Goal: Task Accomplishment & Management: Manage account settings

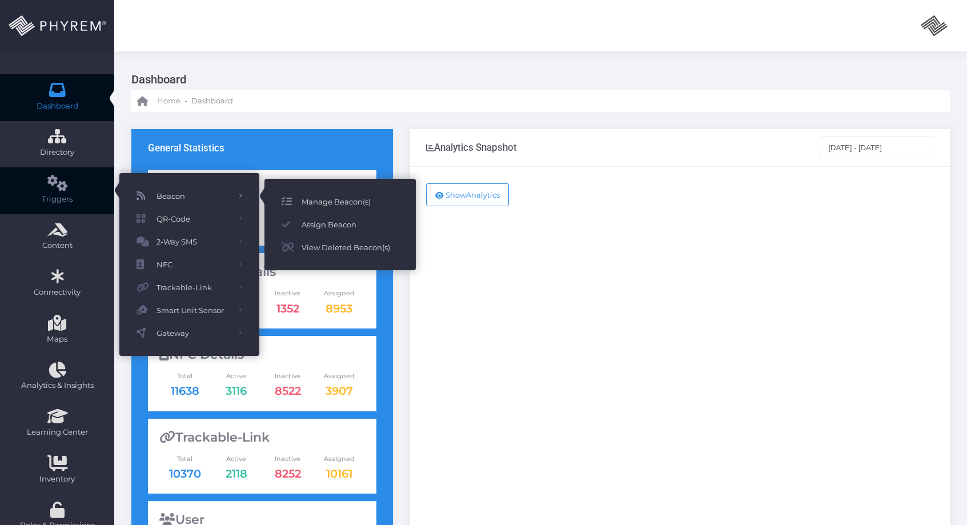
click at [311, 201] on span "Manage Beacon(s)" at bounding box center [349, 201] width 97 height 15
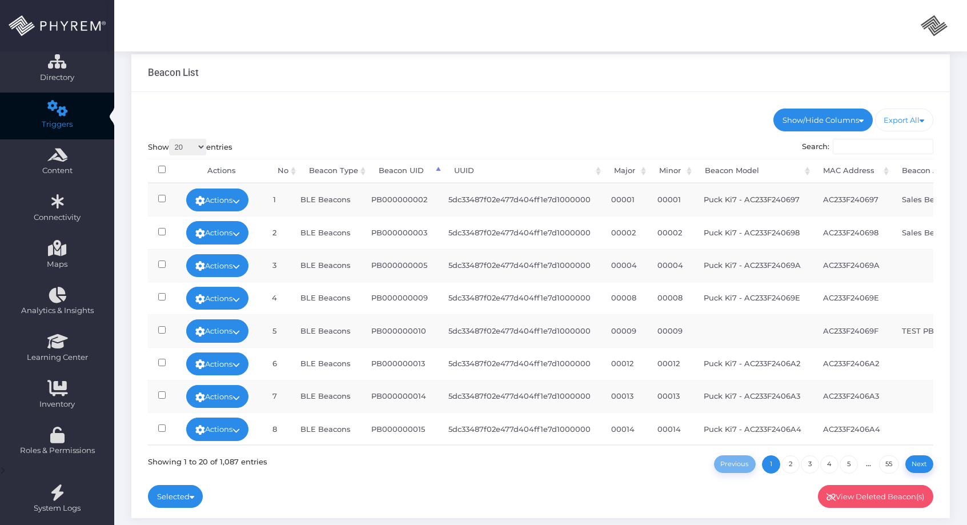
scroll to position [11, 0]
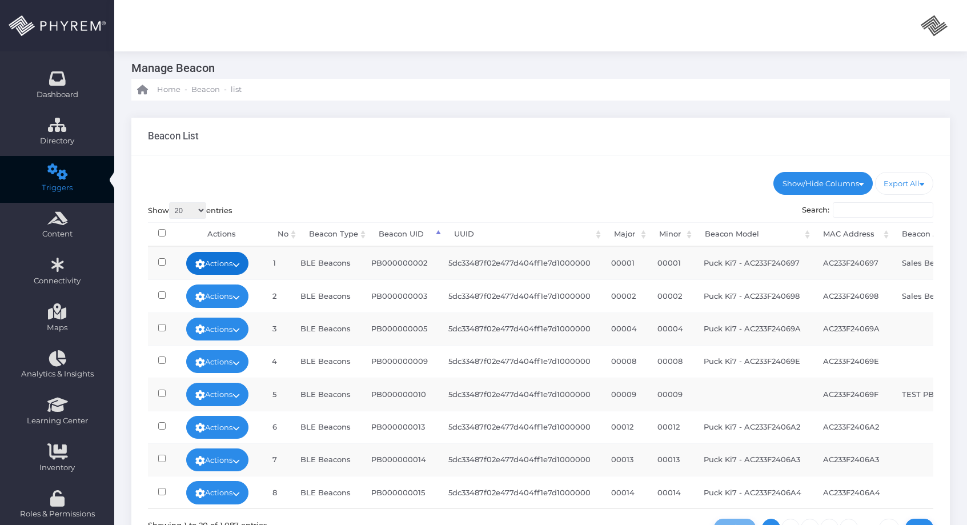
click at [238, 260] on link "Actions" at bounding box center [217, 263] width 63 height 23
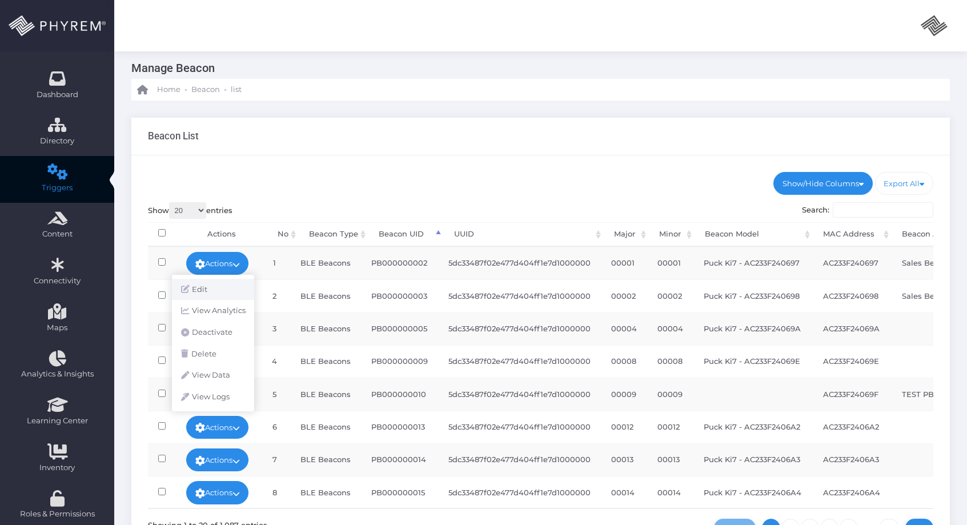
click at [215, 282] on link "Edit" at bounding box center [213, 290] width 82 height 22
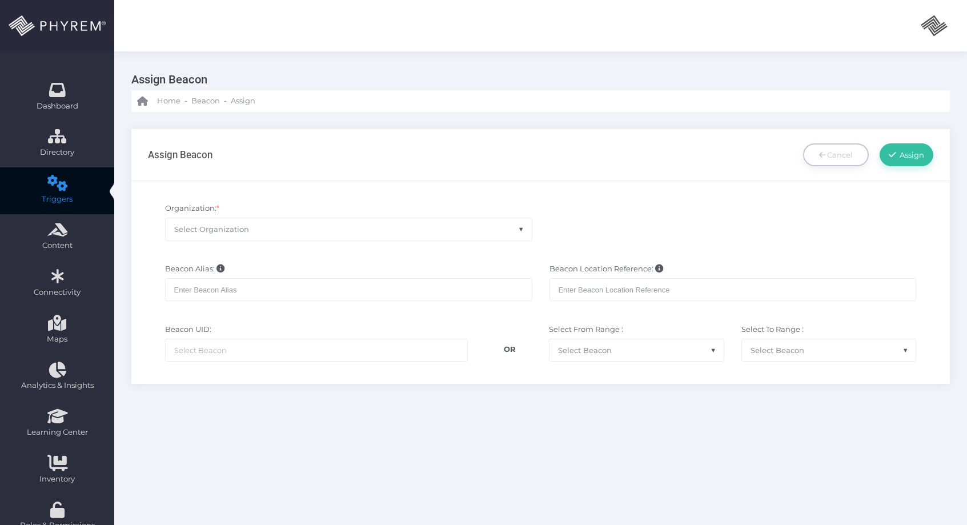
scroll to position [34, 0]
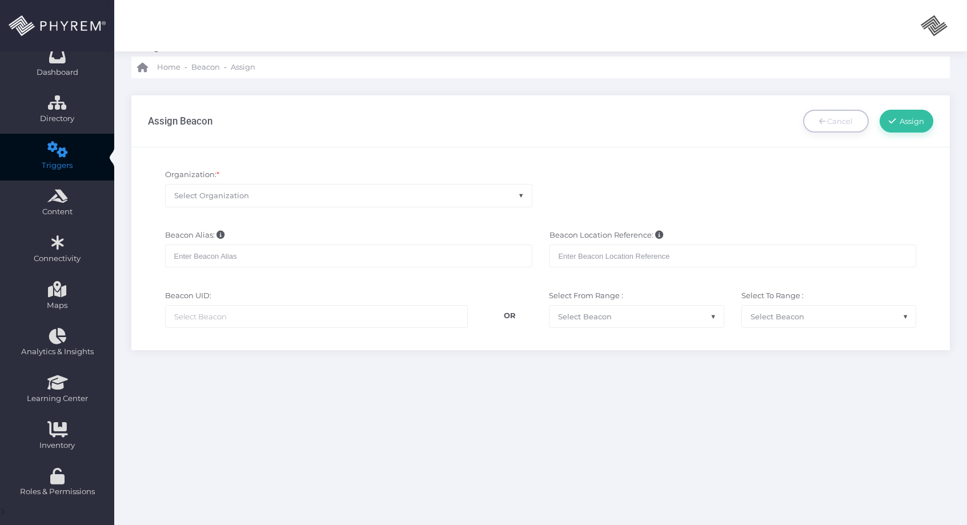
click at [395, 206] on span "Select Organization" at bounding box center [349, 195] width 366 height 22
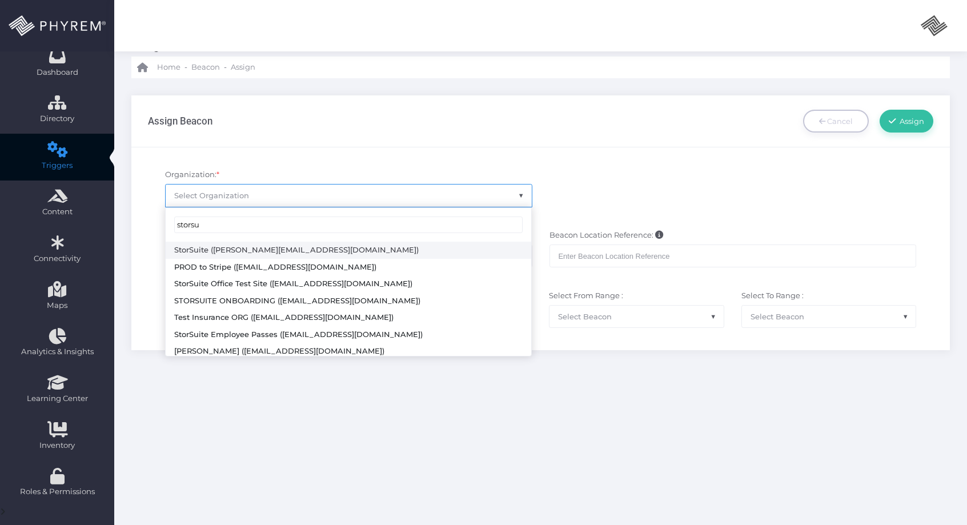
type input "storsu"
select select "4794"
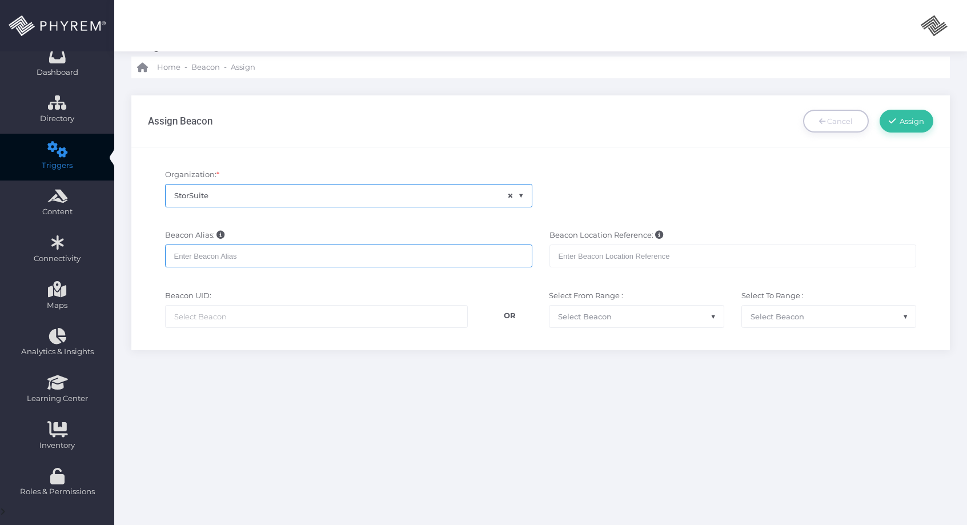
click at [344, 255] on input "text" at bounding box center [348, 255] width 367 height 23
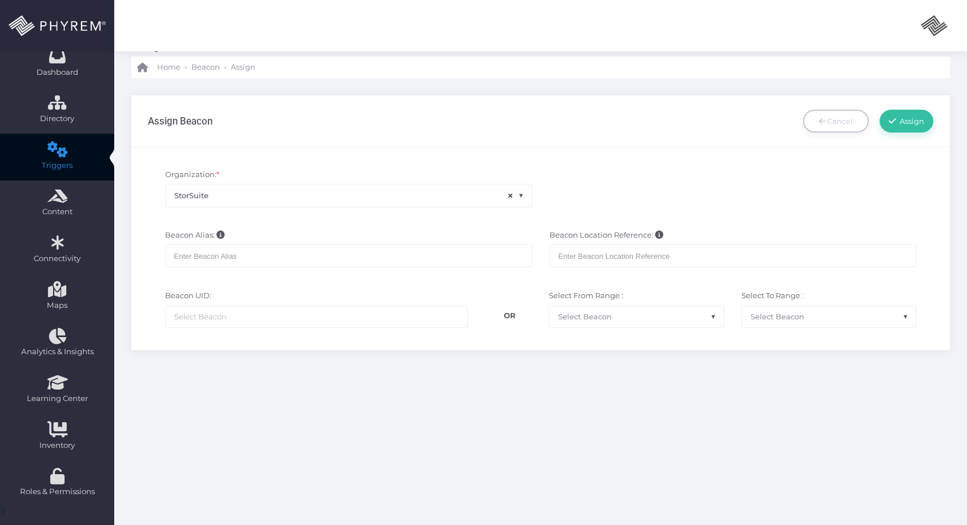
click at [300, 281] on div "Beacon Alias: Beacon Location Reference:" at bounding box center [540, 254] width 803 height 61
click at [295, 313] on ul at bounding box center [317, 316] width 302 height 22
paste input "PB000000022"
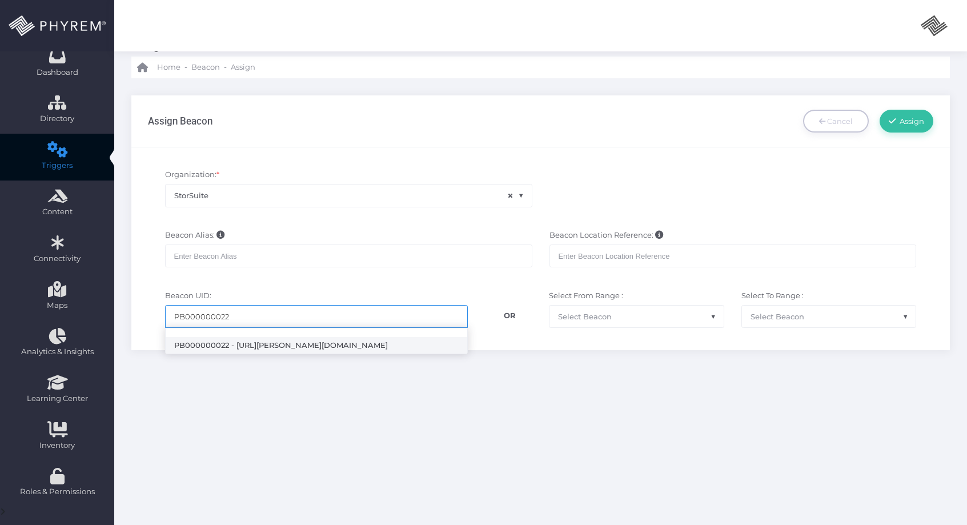
type input "PB000000022"
select select "22"
click at [303, 319] on input "search" at bounding box center [292, 316] width 90 height 9
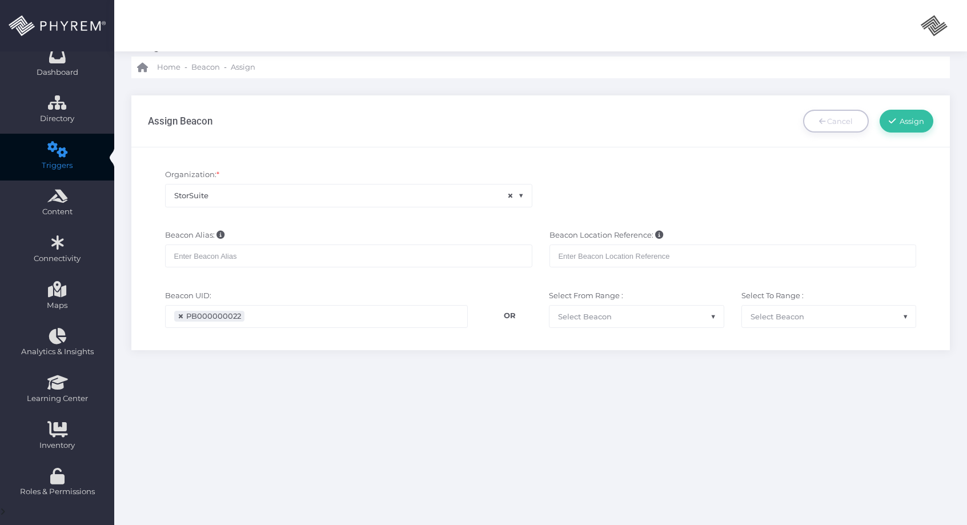
click at [485, 333] on div "OR" at bounding box center [508, 329] width 64 height 38
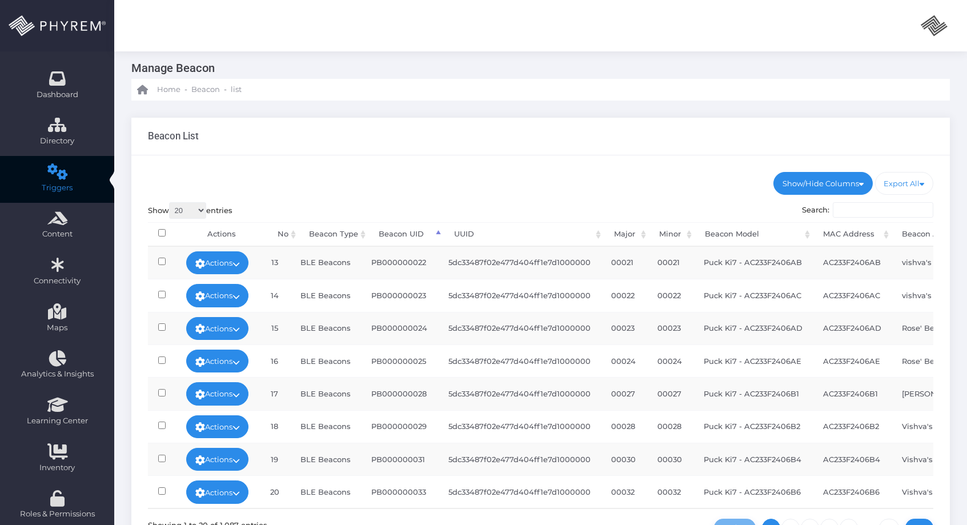
scroll to position [376, 0]
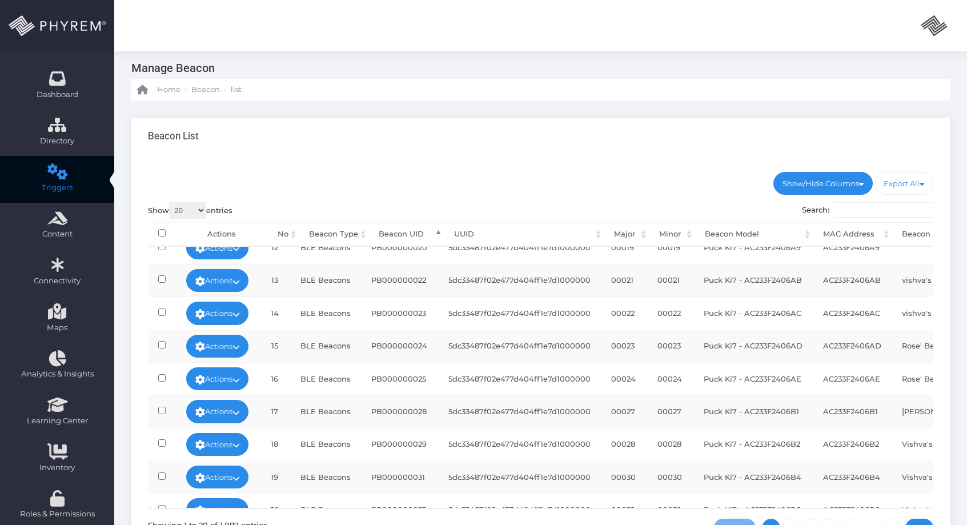
click at [415, 288] on td "PB000000022" at bounding box center [399, 280] width 77 height 33
drag, startPoint x: 415, startPoint y: 288, endPoint x: 414, endPoint y: 282, distance: 6.4
click at [414, 284] on td "PB000000022" at bounding box center [399, 280] width 77 height 33
click at [414, 282] on td "PB000000022" at bounding box center [399, 280] width 77 height 33
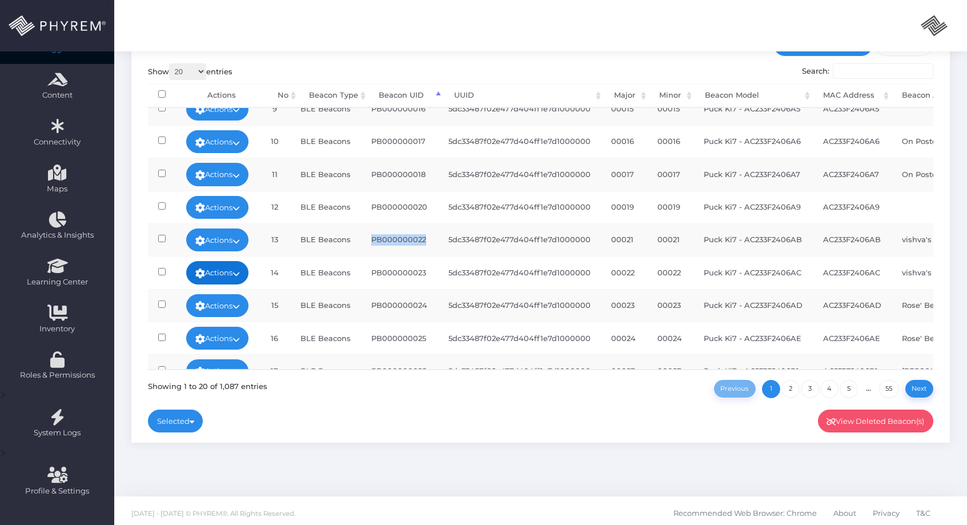
scroll to position [153, 0]
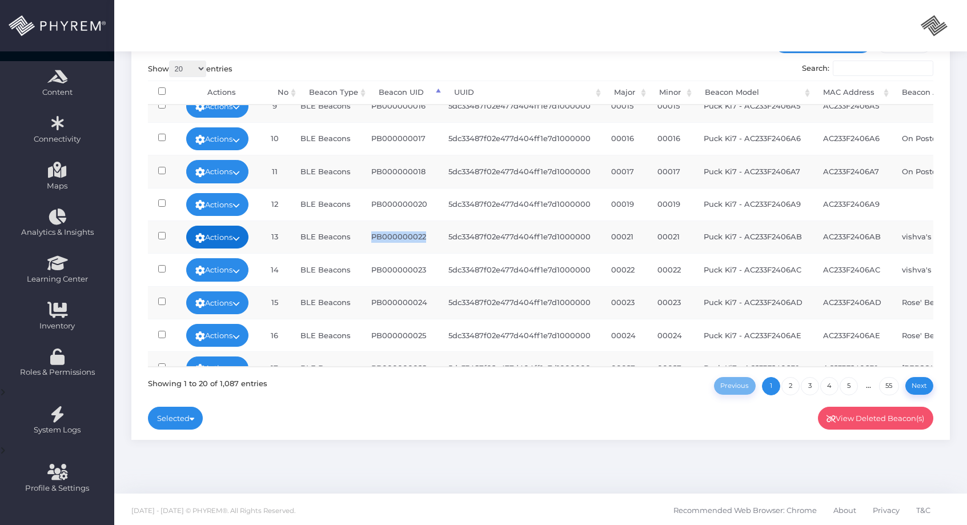
click at [230, 244] on link "Actions" at bounding box center [217, 237] width 63 height 23
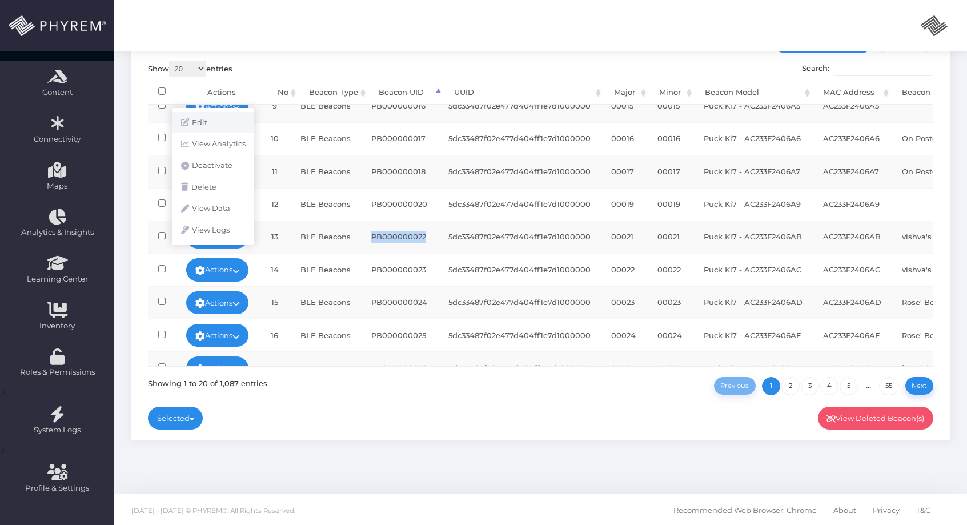
click at [211, 128] on link "Edit" at bounding box center [213, 123] width 82 height 22
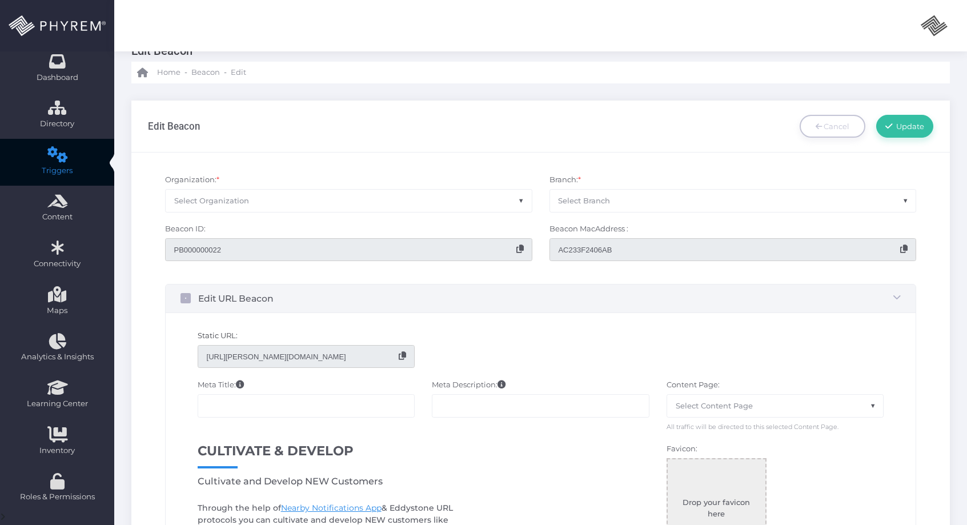
scroll to position [21, 0]
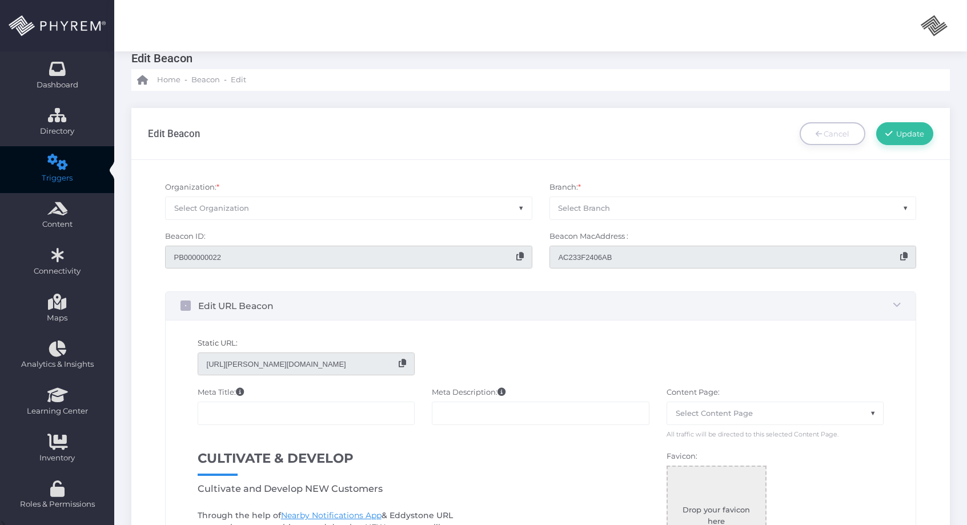
click at [425, 210] on span "Select Organization" at bounding box center [349, 208] width 366 height 22
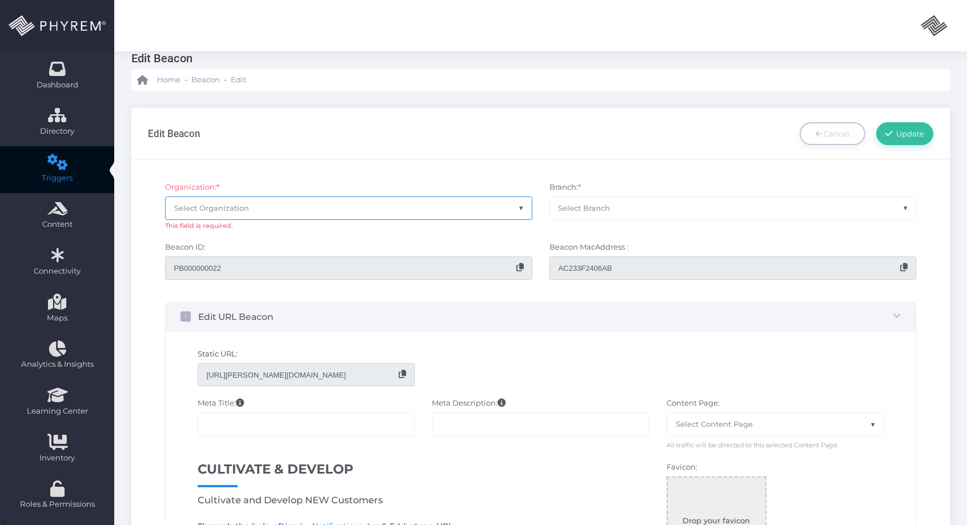
click at [399, 179] on div "Organization: * Select Organization This field is required. Branch: * Select Br…" at bounding box center [540, 236] width 803 height 120
click at [404, 178] on div "Organization: * Select Organization This field is required. Branch: * Select Br…" at bounding box center [540, 236] width 803 height 120
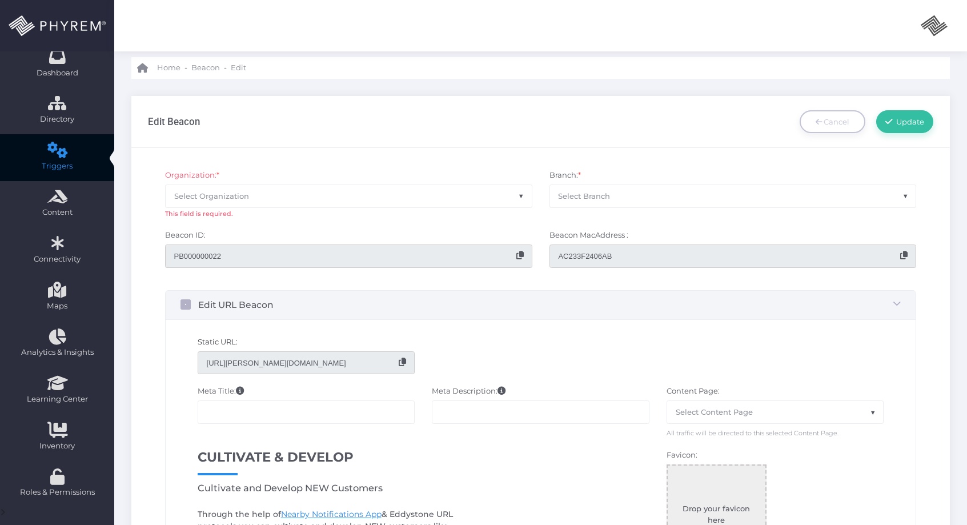
scroll to position [35, 0]
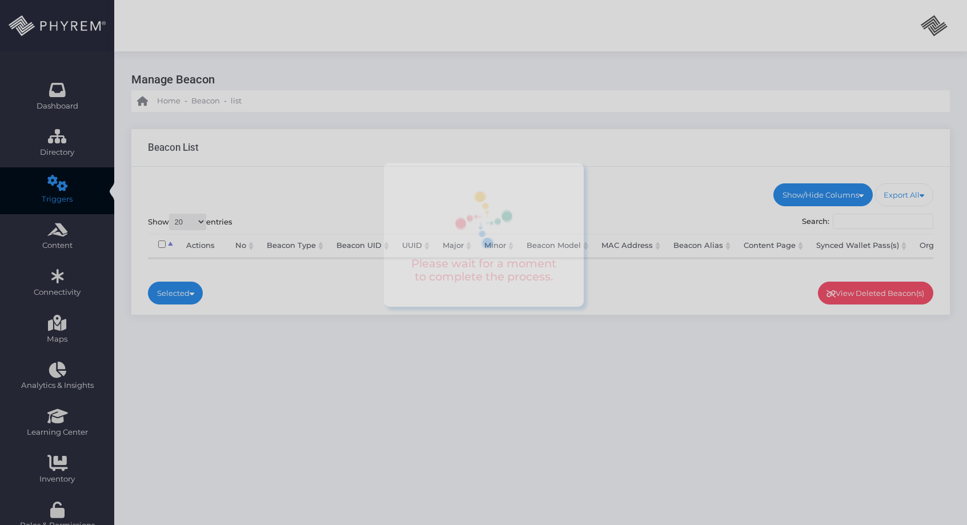
scroll to position [152, 0]
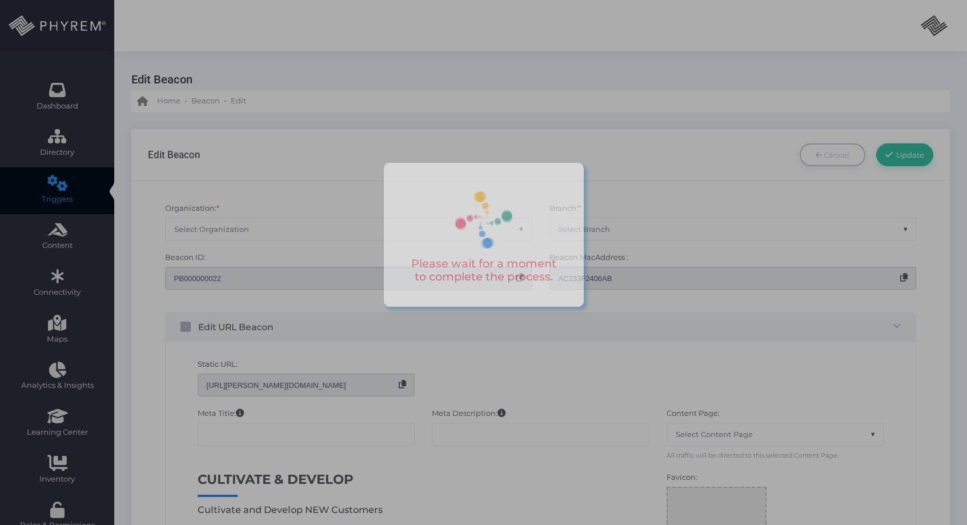
scroll to position [35, 0]
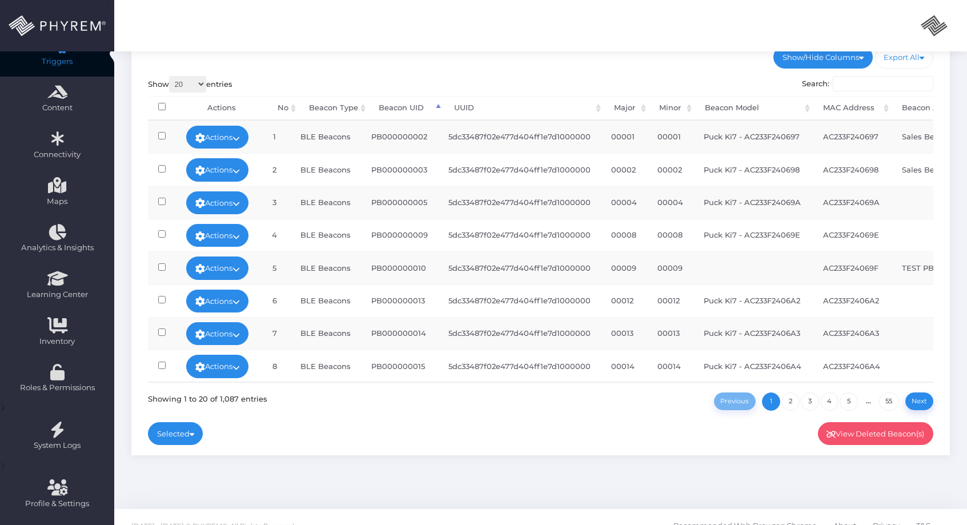
scroll to position [139, 0]
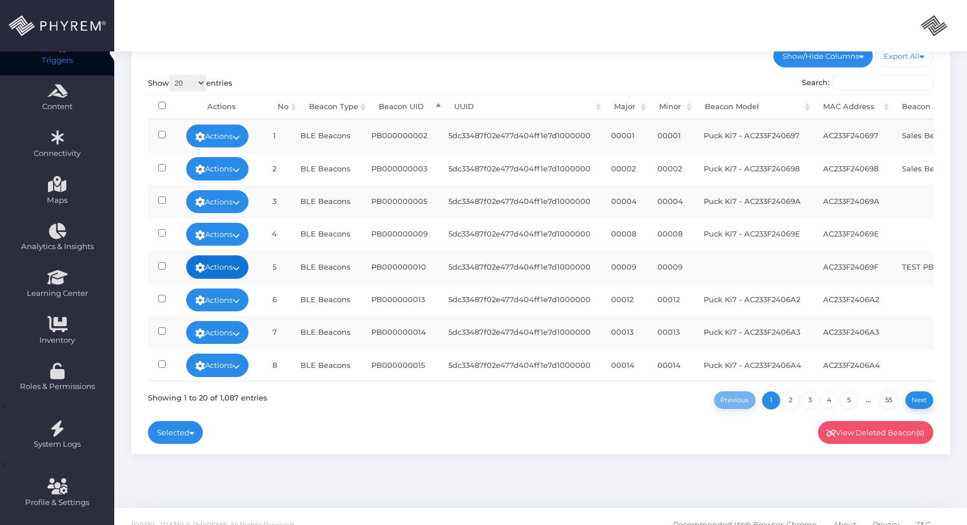
click at [233, 261] on link "Actions" at bounding box center [217, 266] width 63 height 23
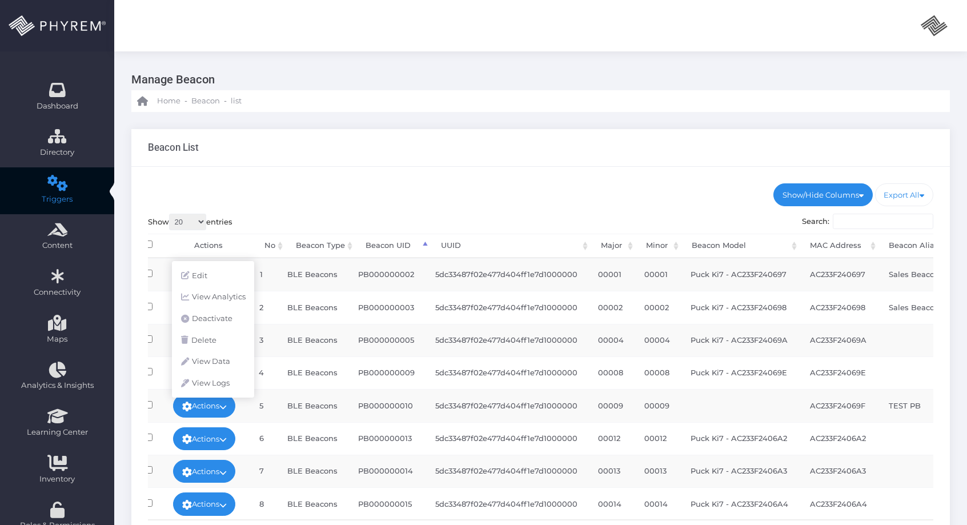
scroll to position [0, 0]
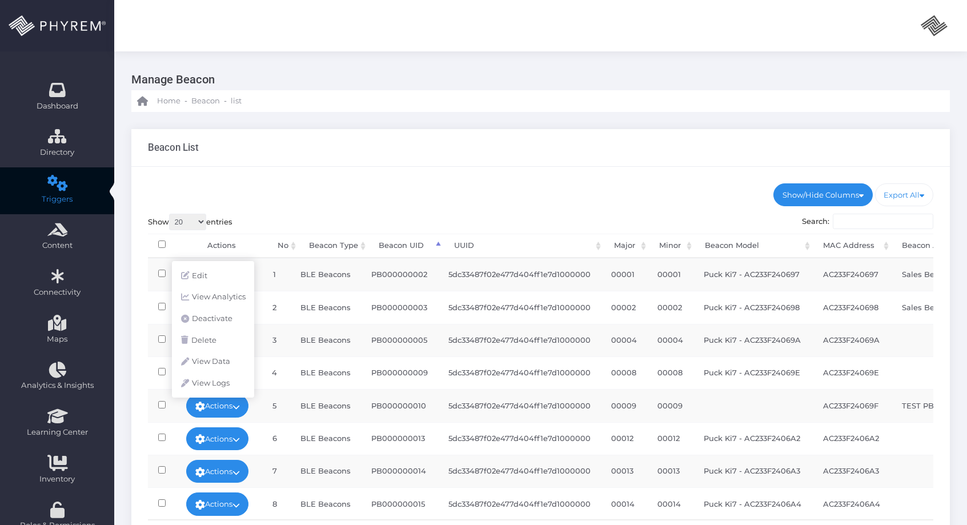
click at [414, 312] on td "PB000000003" at bounding box center [399, 307] width 77 height 33
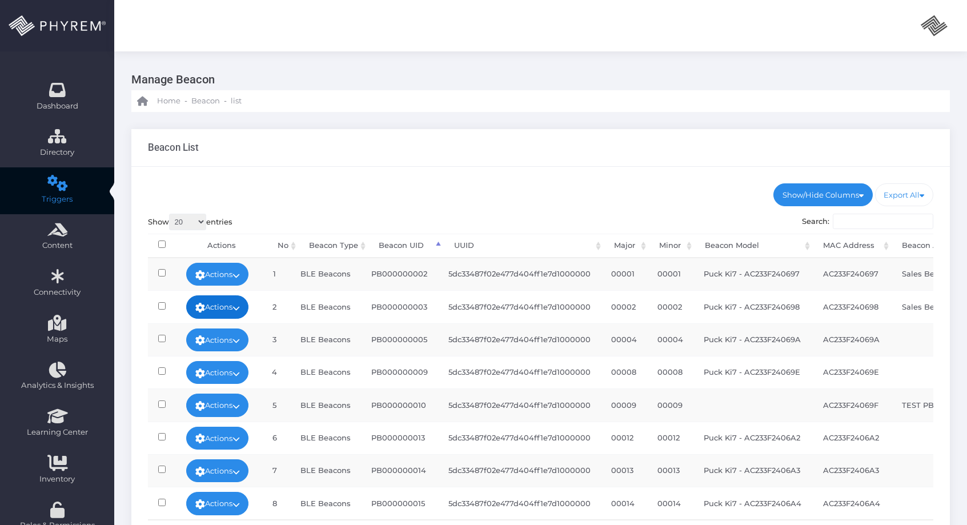
click at [238, 313] on link "Actions" at bounding box center [217, 306] width 63 height 23
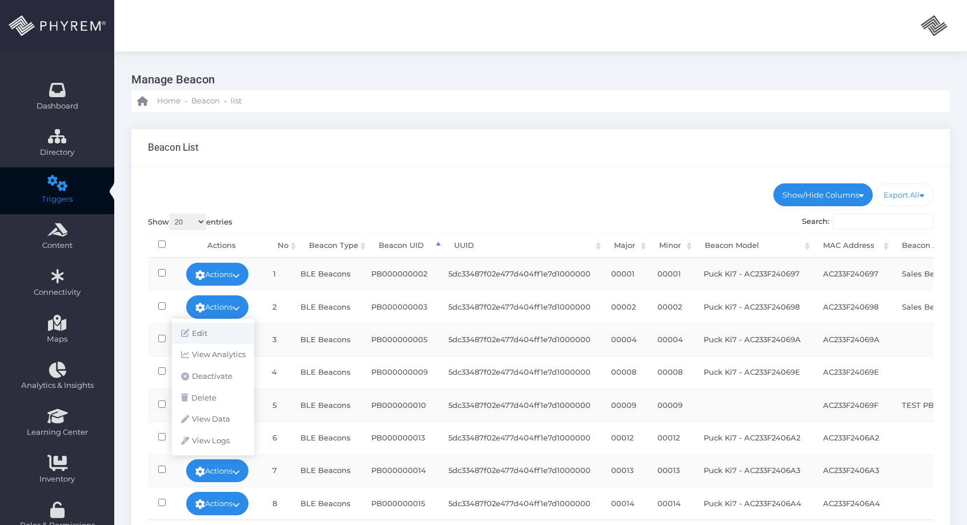
click at [226, 327] on link "Edit" at bounding box center [213, 334] width 82 height 22
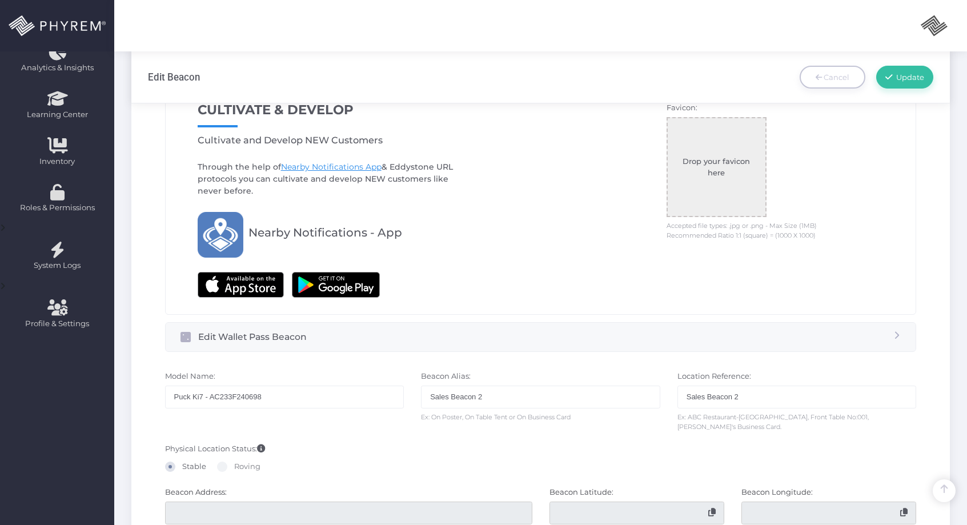
scroll to position [468, 0]
